Goal: Task Accomplishment & Management: Complete application form

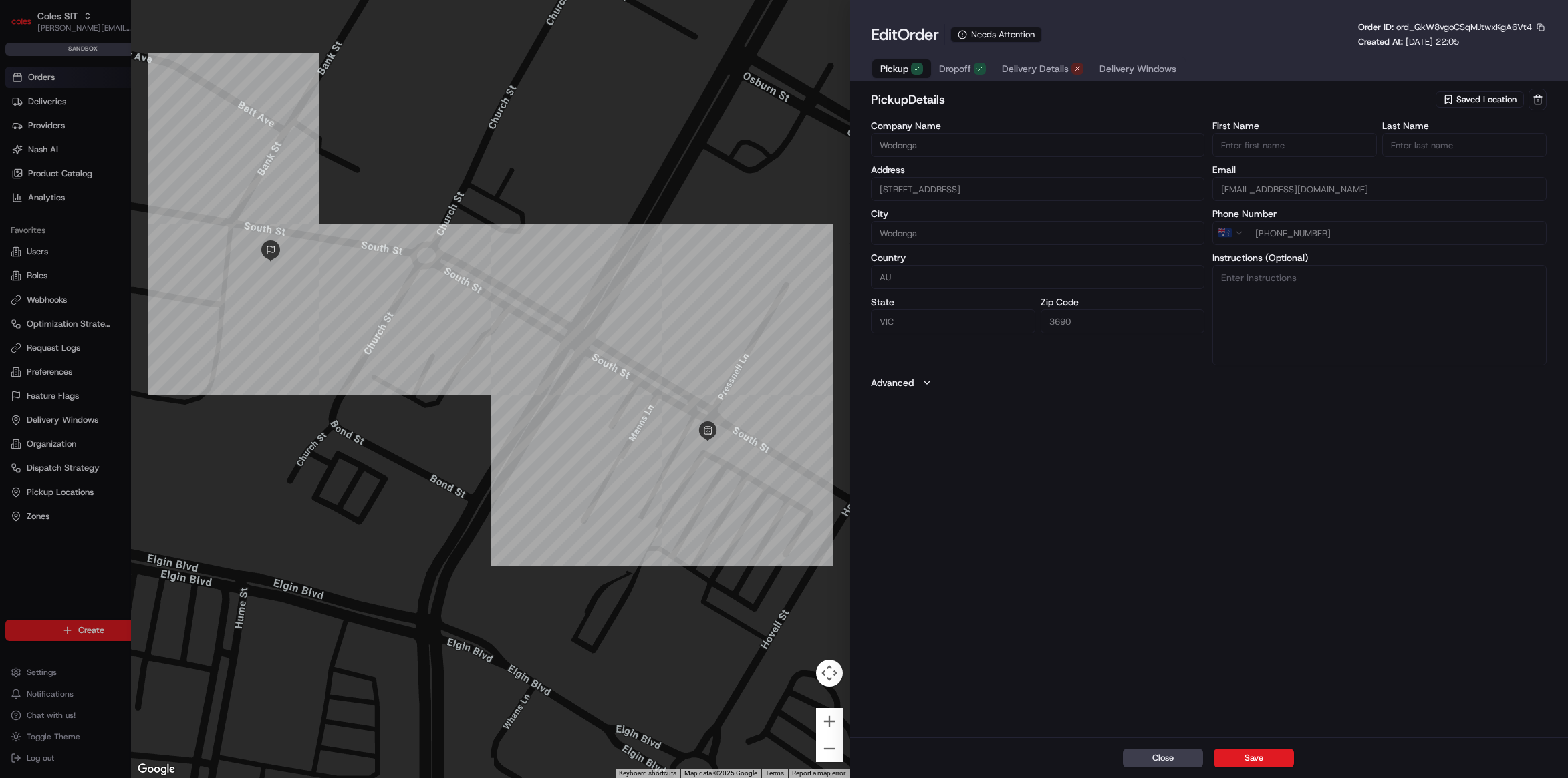
click at [1070, 62] on button "Delivery Details" at bounding box center [1042, 68] width 97 height 18
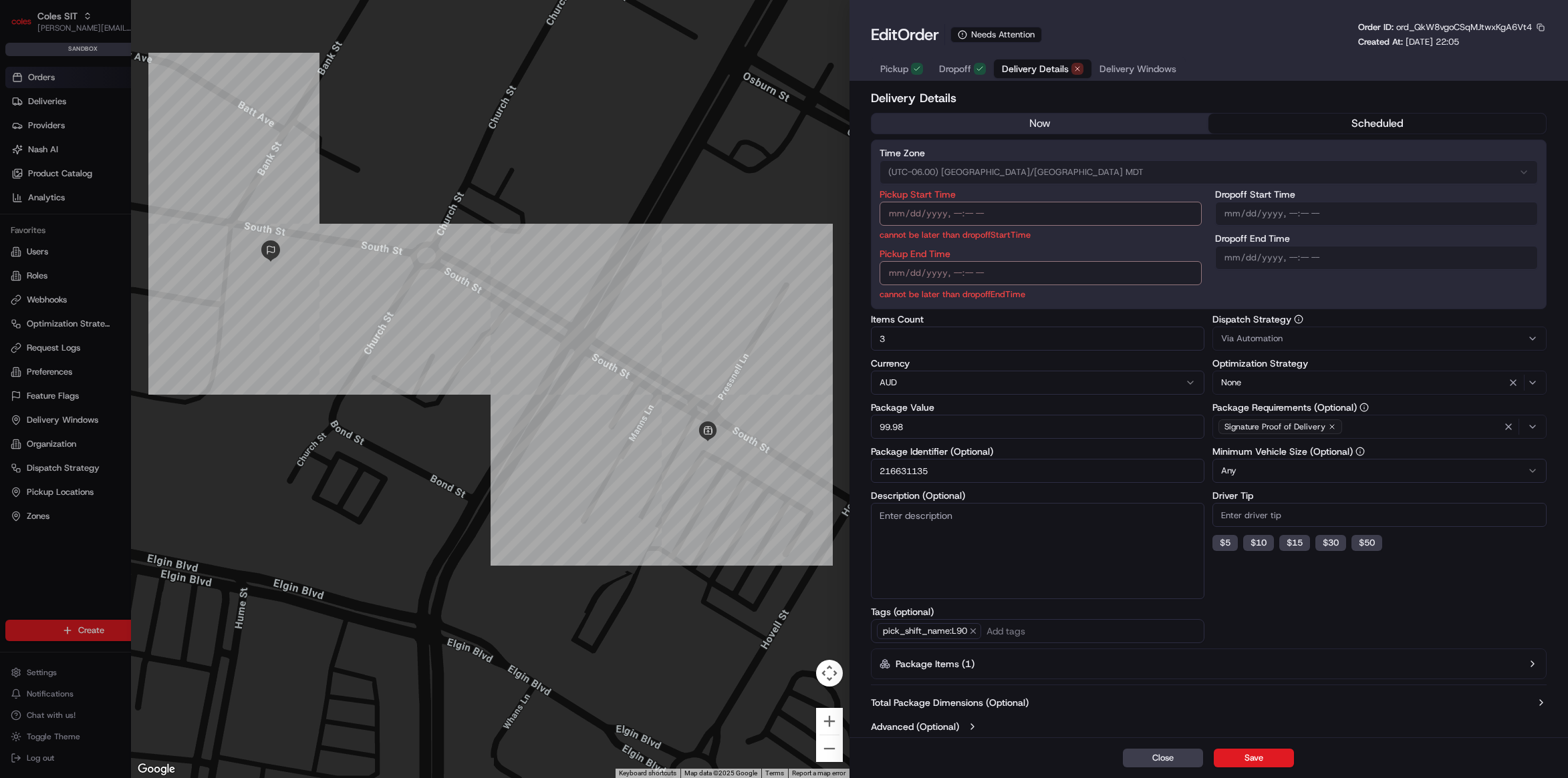
click at [1005, 703] on label "Total Package Dimensions (Optional)" at bounding box center [949, 703] width 158 height 13
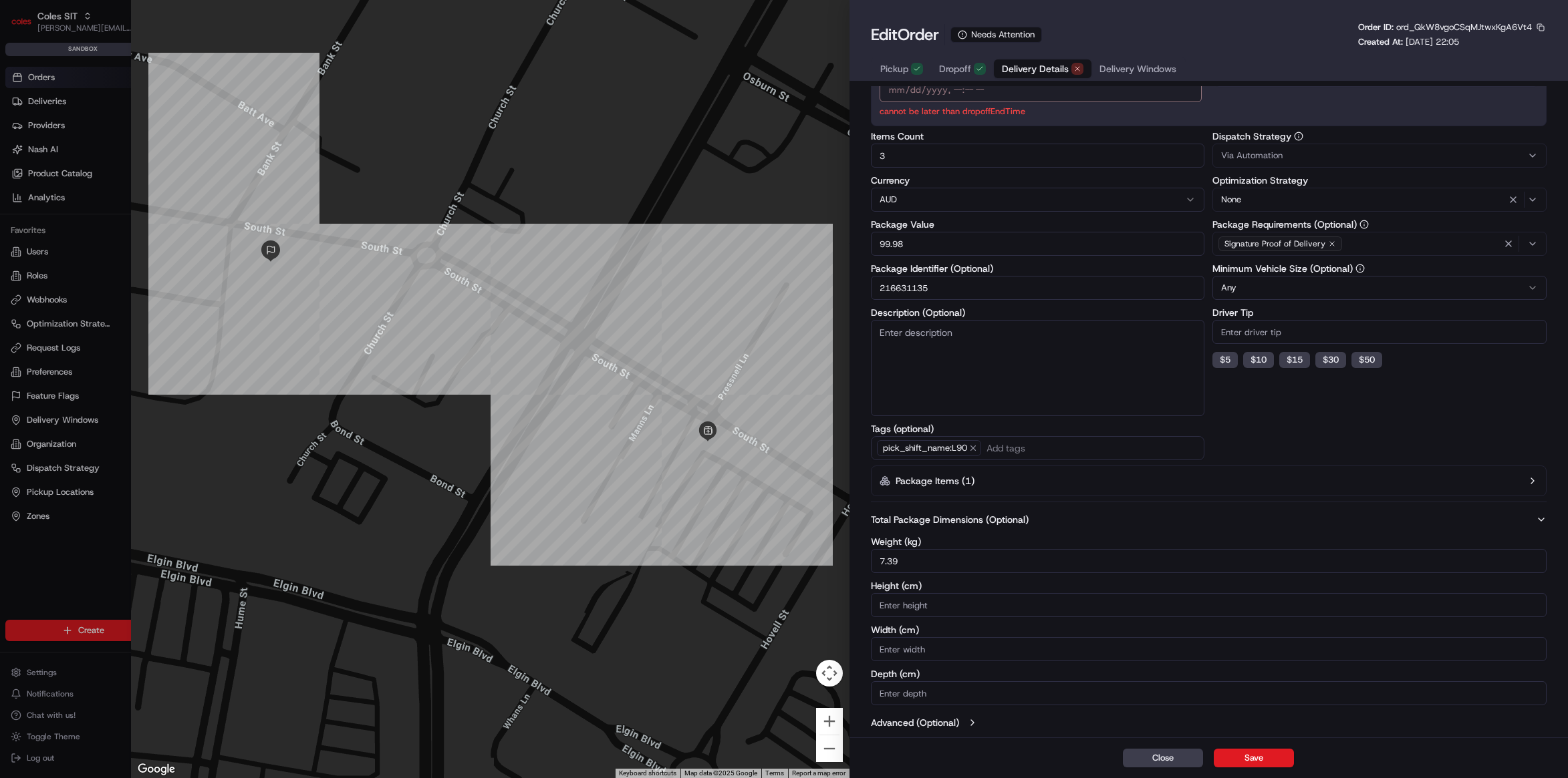
click at [956, 722] on label "Advanced (Optional)" at bounding box center [914, 722] width 89 height 13
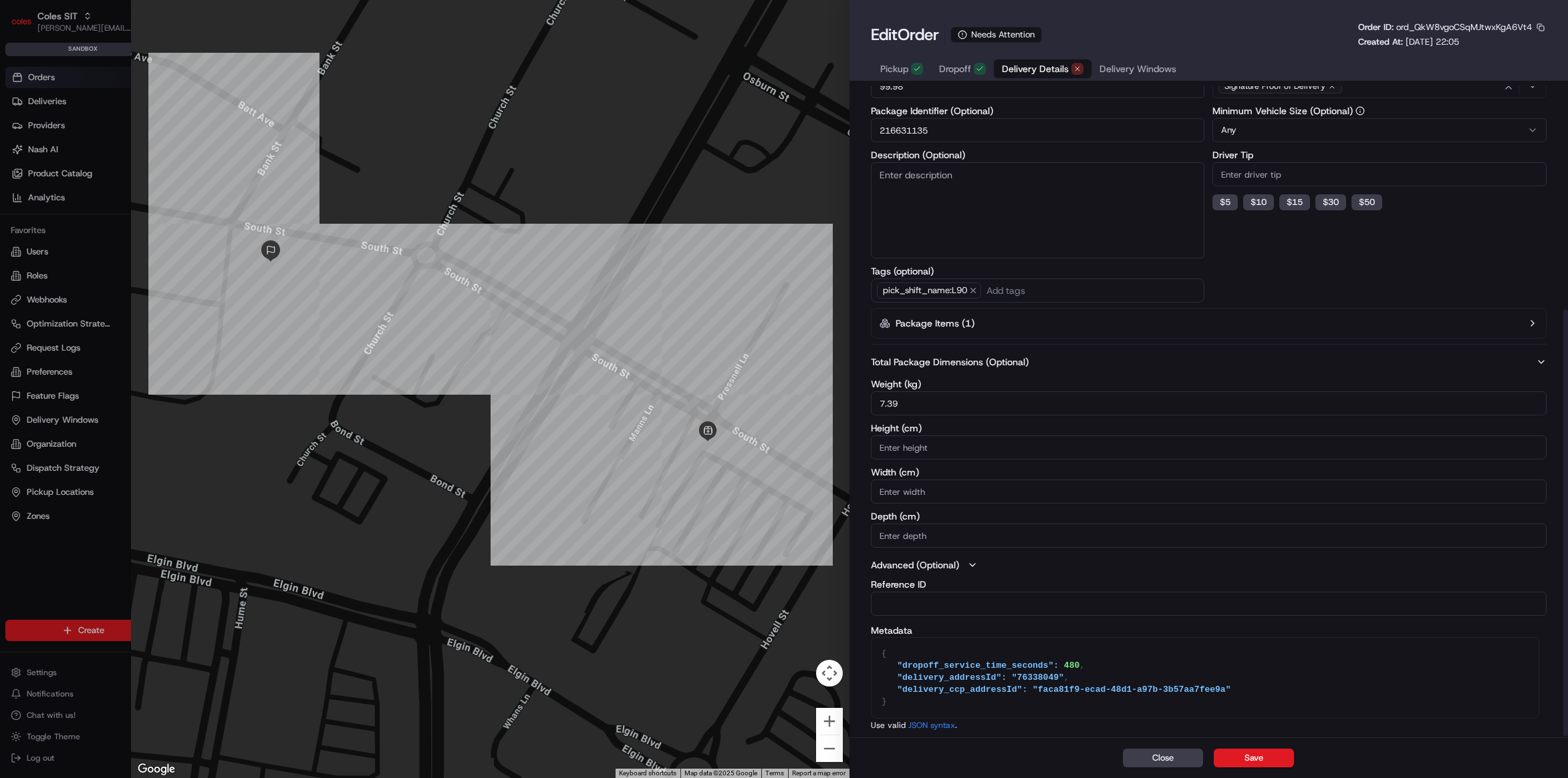
scroll to position [342, 0]
click at [936, 444] on input "Height (cm)" at bounding box center [1208, 446] width 676 height 24
click at [965, 572] on div "Advanced (Optional) Reference ID Metadata { "dropoff_service_time_seconds": 480…" at bounding box center [1208, 643] width 676 height 173
click at [969, 562] on icon "button" at bounding box center [972, 564] width 11 height 11
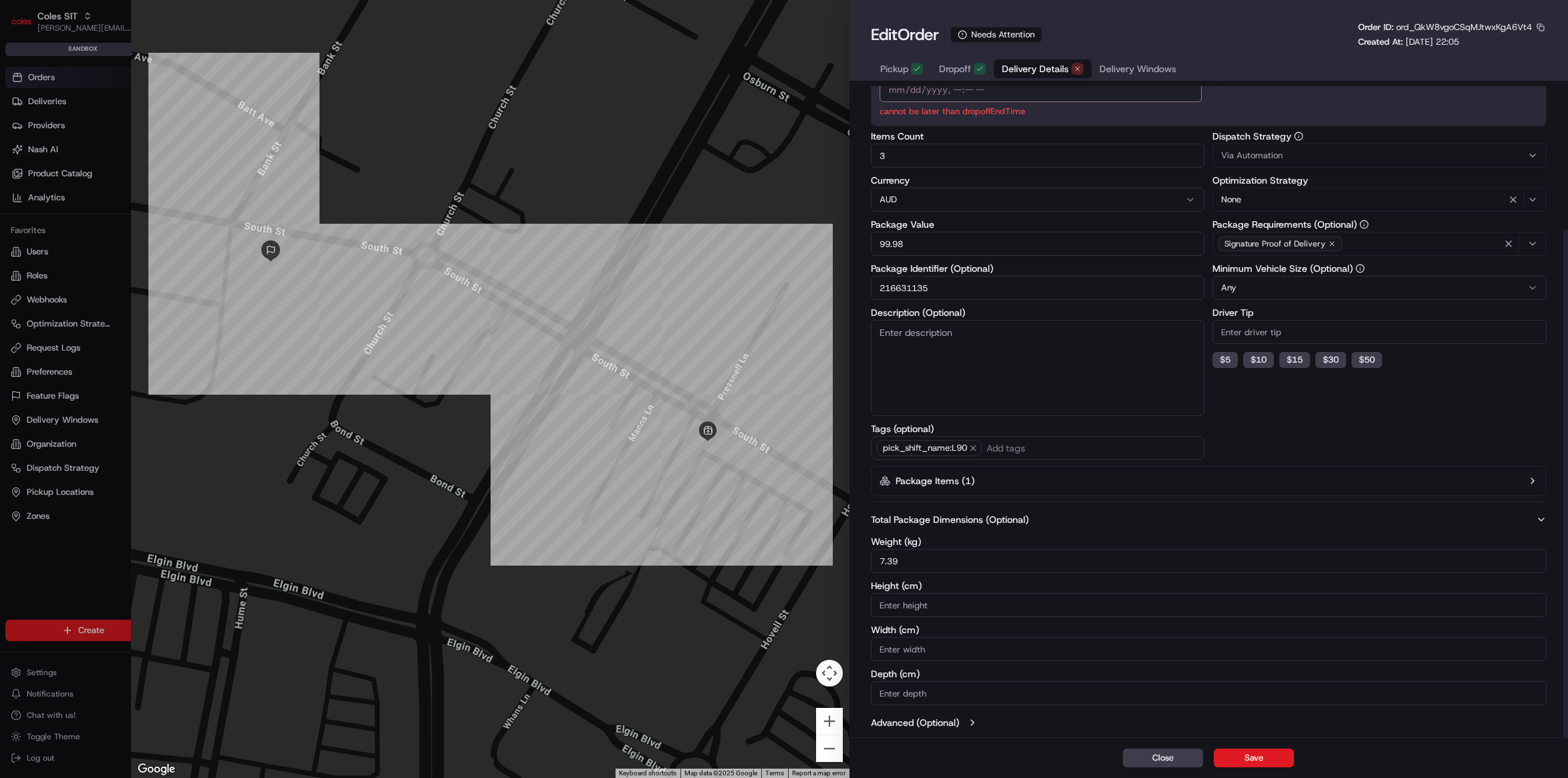
scroll to position [183, 0]
